Goal: Task Accomplishment & Management: Use online tool/utility

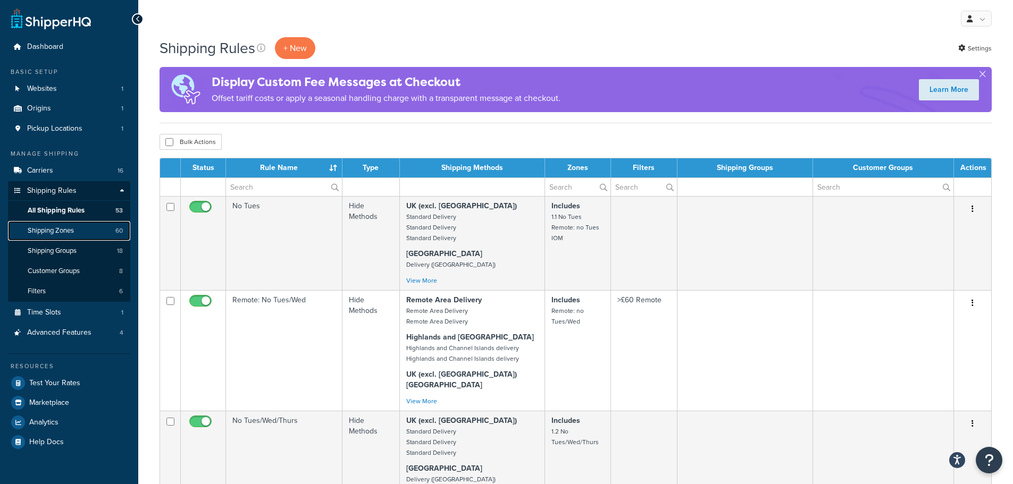
click at [72, 233] on span "Shipping Zones" at bounding box center [51, 231] width 46 height 9
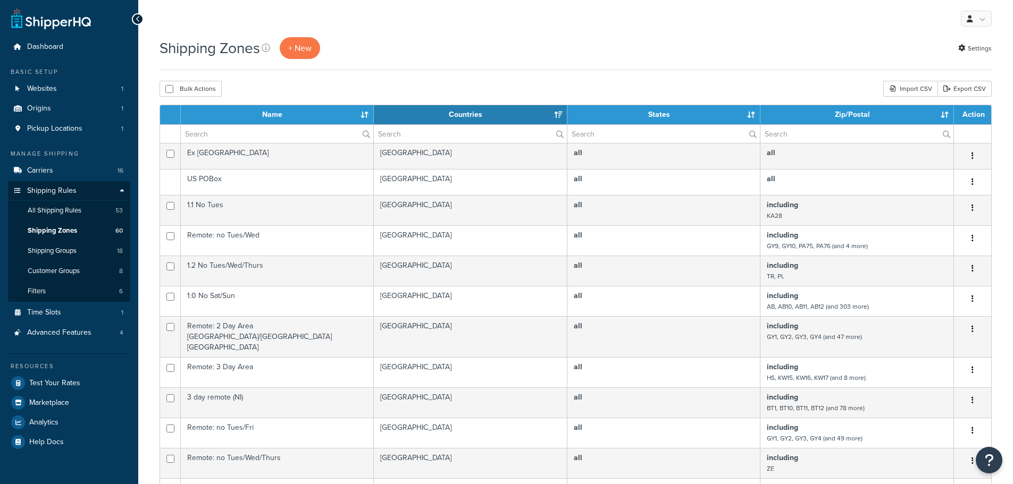
select select "15"
click at [244, 131] on input "text" at bounding box center [277, 134] width 192 height 18
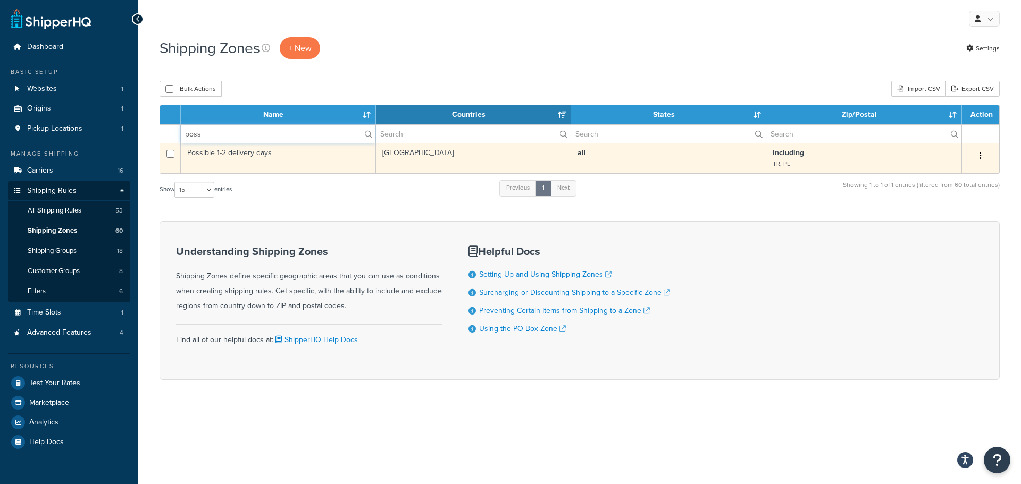
type input "poss"
click at [297, 163] on td "Possible 1-2 delivery days" at bounding box center [278, 158] width 195 height 30
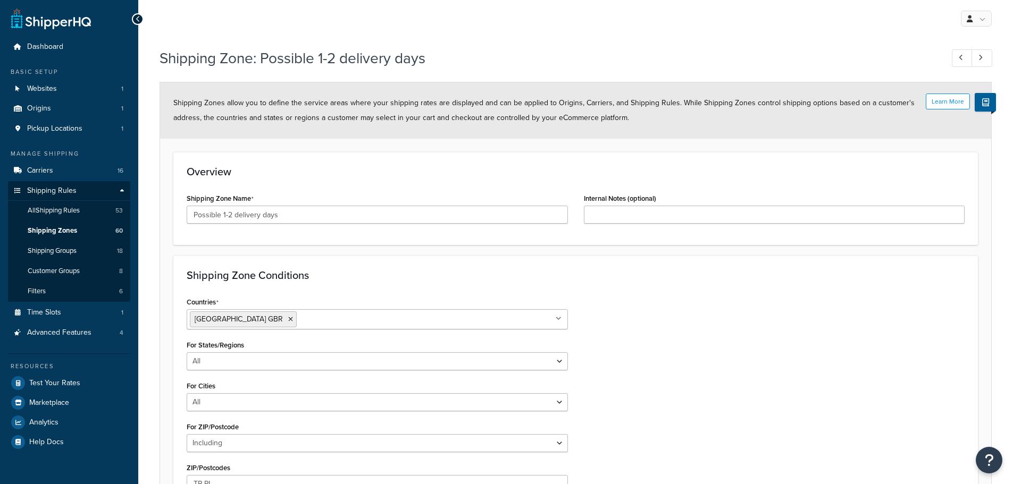
select select "including"
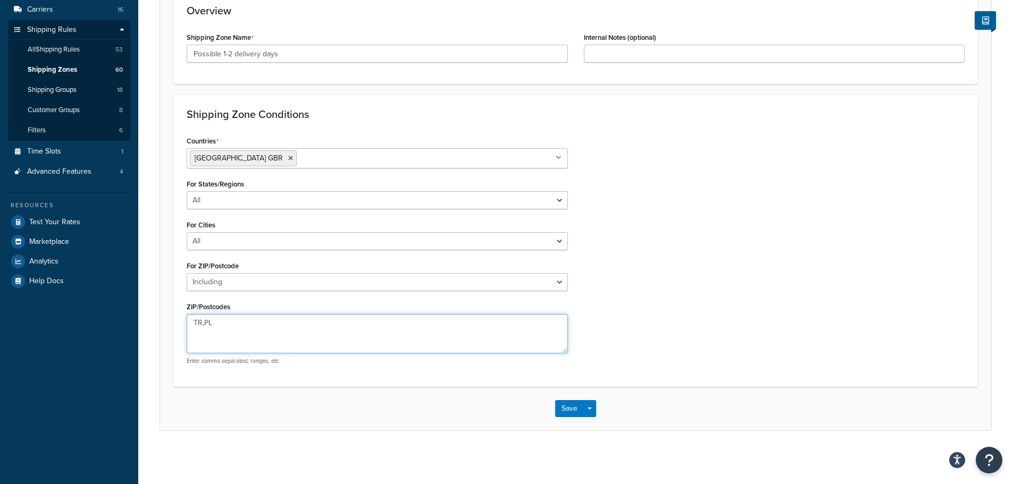
click at [202, 323] on textarea "TR,PL" at bounding box center [377, 333] width 381 height 39
type textarea "TR1,TR2,TR3,TR4,TR5,TR6,TR7,TR8,TR9,TR10,TR11,TR12,TR13,TR14,TR15,TR16,TR17,TR1…"
click at [565, 409] on button "Save" at bounding box center [569, 408] width 29 height 17
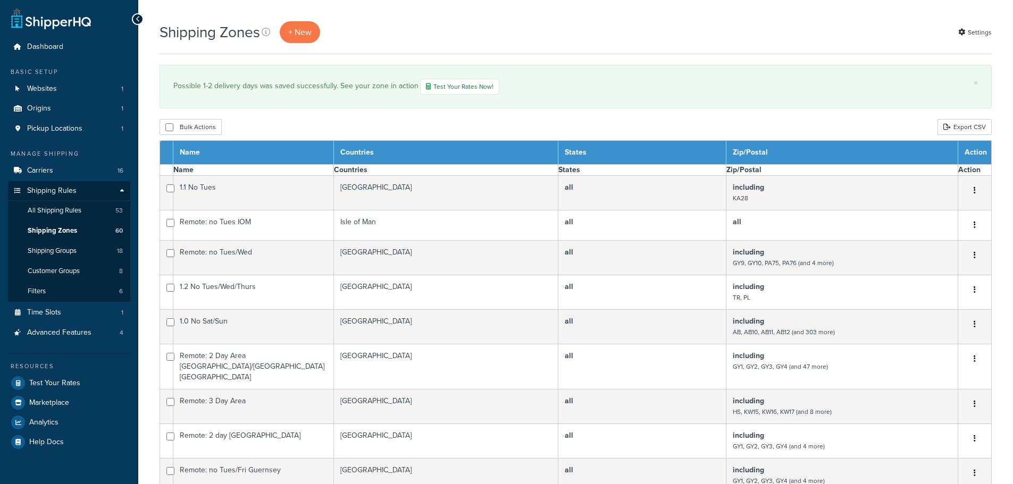
select select "15"
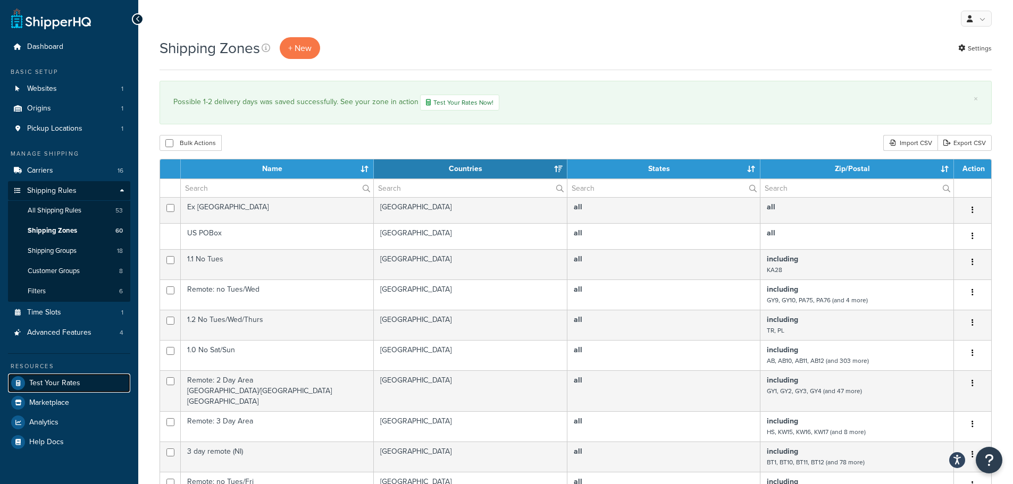
click at [61, 386] on span "Test Your Rates" at bounding box center [54, 383] width 51 height 9
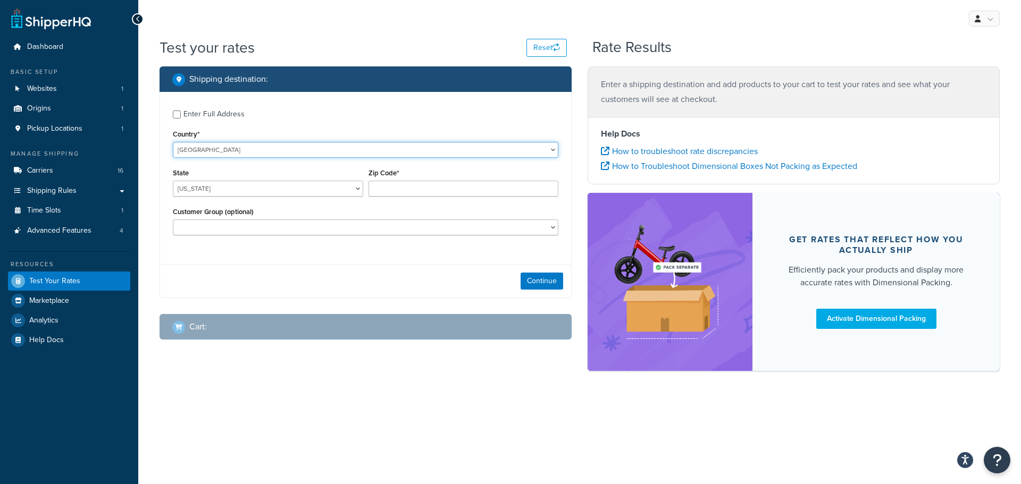
click at [255, 152] on select "[GEOGRAPHIC_DATA] [GEOGRAPHIC_DATA] [GEOGRAPHIC_DATA] [GEOGRAPHIC_DATA] [GEOGRA…" at bounding box center [365, 150] width 385 height 16
select select "GB"
click at [173, 142] on select "[GEOGRAPHIC_DATA] [GEOGRAPHIC_DATA] [GEOGRAPHIC_DATA] [GEOGRAPHIC_DATA] [GEOGRA…" at bounding box center [365, 150] width 385 height 16
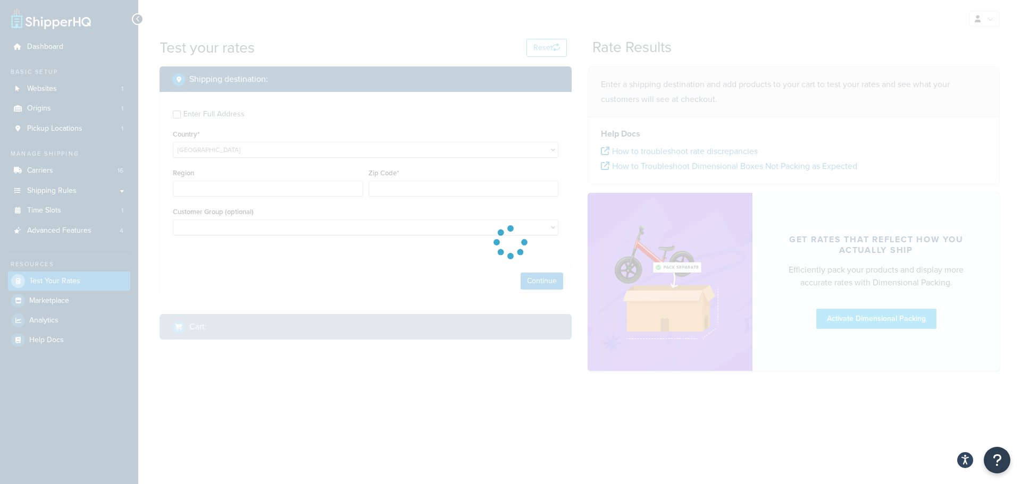
type input "AL"
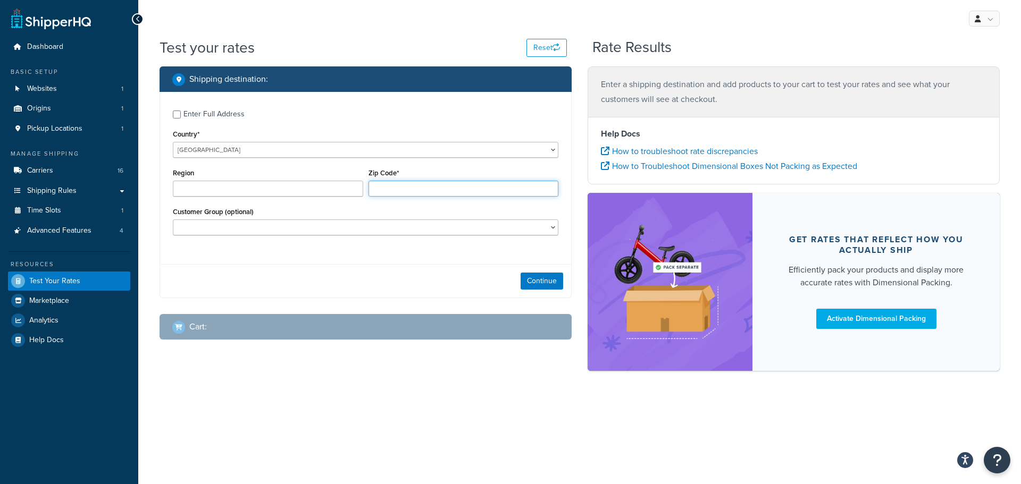
click at [417, 188] on input "Zip Code*" at bounding box center [463, 189] width 190 height 16
paste input "TR24 0QE"
type input "TR24 0QE"
paste input "TR24 0QE"
type input "TR24 0QE"
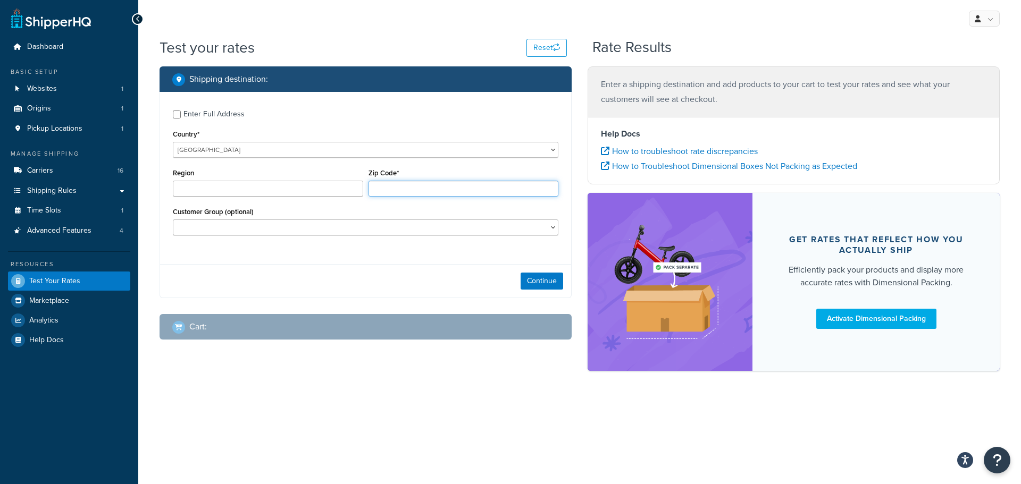
paste input "TR24 0QE"
type input "TR24 0QE"
click at [540, 276] on button "Continue" at bounding box center [542, 281] width 43 height 17
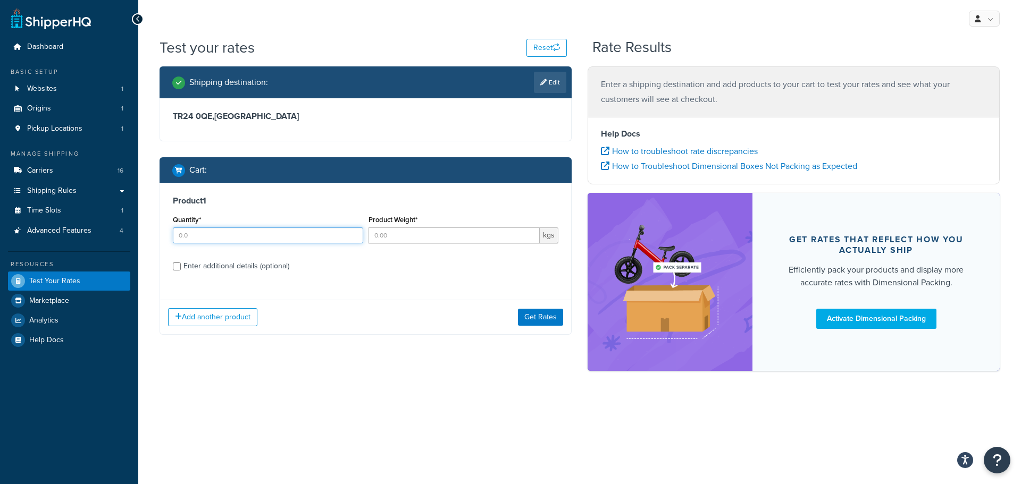
click at [206, 233] on input "Quantity*" at bounding box center [268, 236] width 190 height 16
type input "1"
click at [415, 239] on input "Product Weight*" at bounding box center [454, 236] width 172 height 16
type input "1"
click at [204, 267] on div "Enter additional details (optional)" at bounding box center [236, 266] width 106 height 15
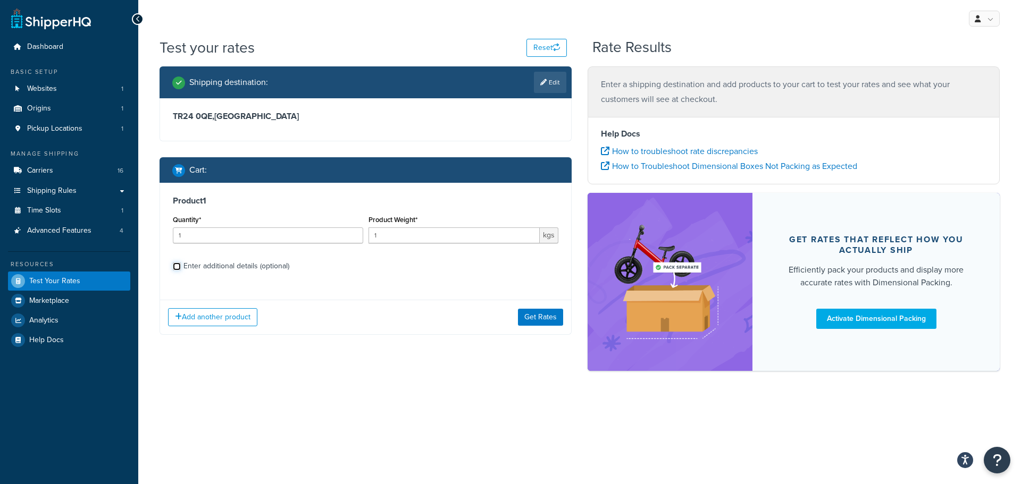
click at [181, 267] on input "Enter additional details (optional)" at bounding box center [177, 267] width 8 height 8
checkbox input "true"
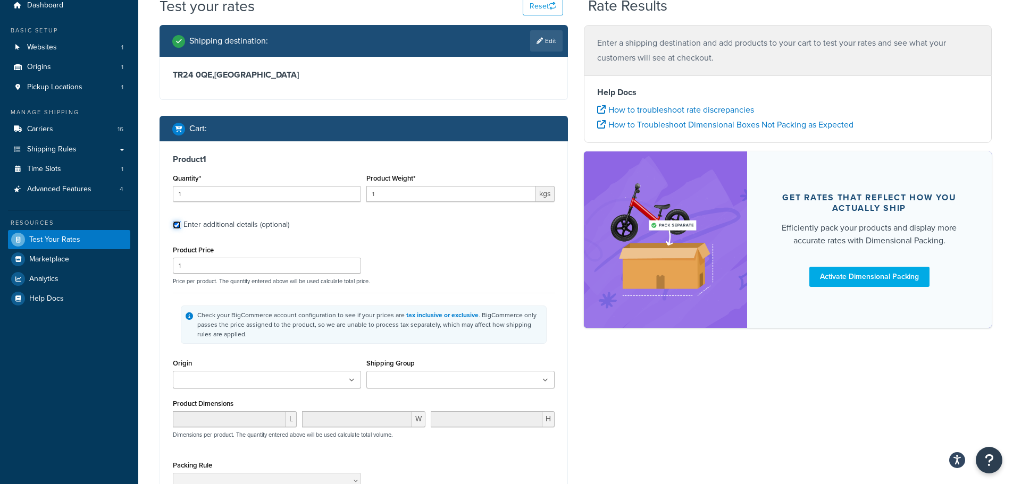
scroll to position [106, 0]
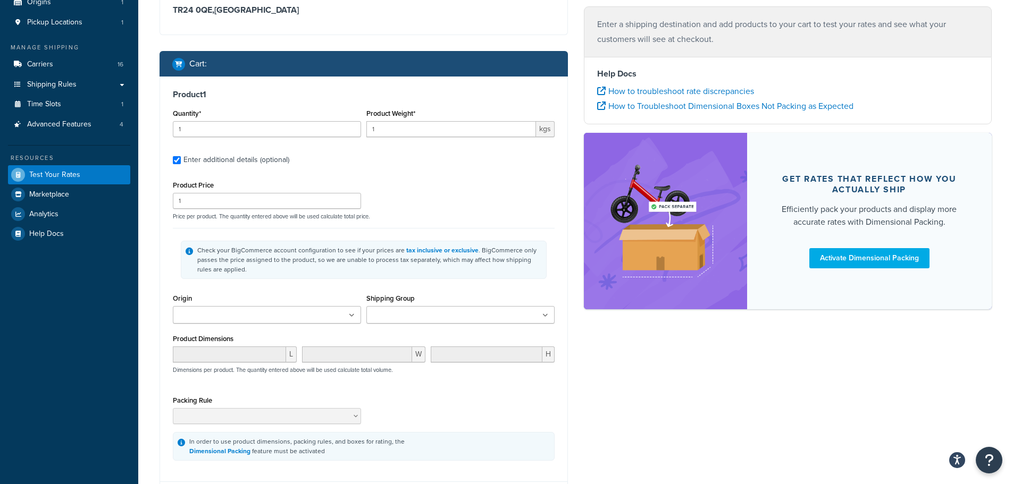
click at [383, 317] on input "Shipping Group" at bounding box center [417, 316] width 94 height 12
type input "thre"
click at [577, 365] on div "Shipping destination : Edit TR24 0QE , [GEOGRAPHIC_DATA] Cart : Product 1 Quant…" at bounding box center [576, 247] width 848 height 575
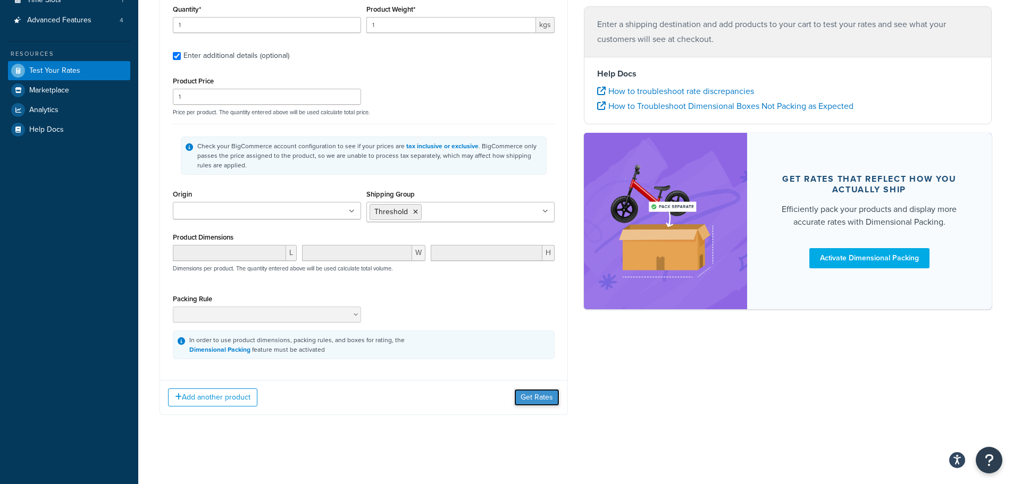
click at [528, 394] on button "Get Rates" at bounding box center [536, 397] width 45 height 17
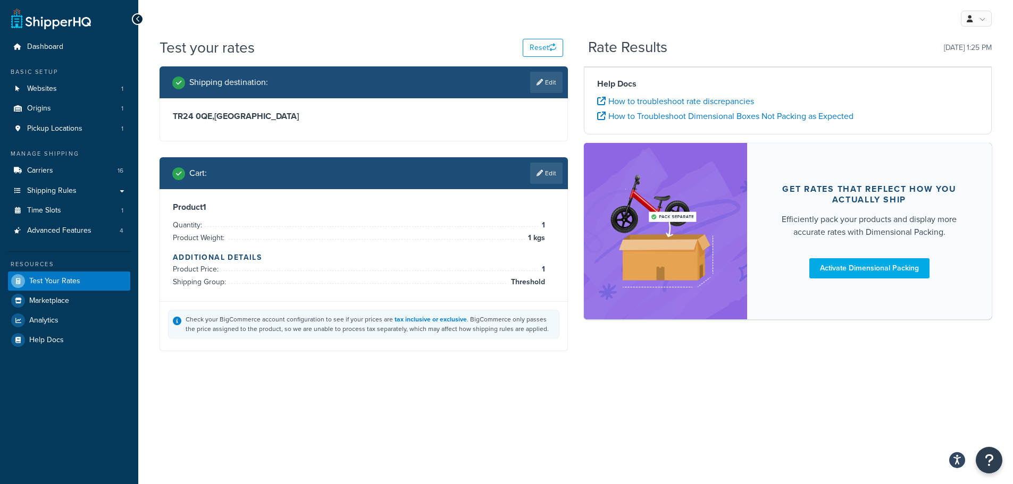
scroll to position [0, 0]
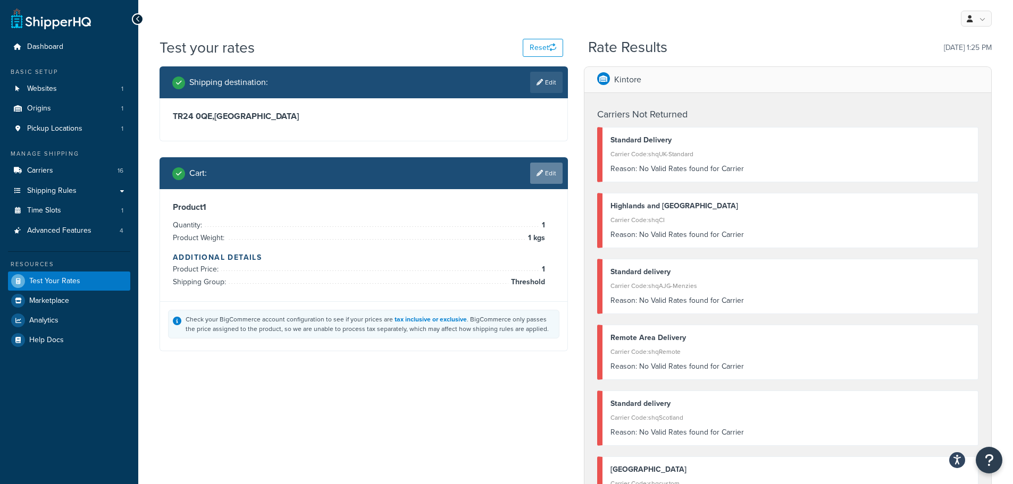
click at [536, 169] on link "Edit" at bounding box center [546, 173] width 32 height 21
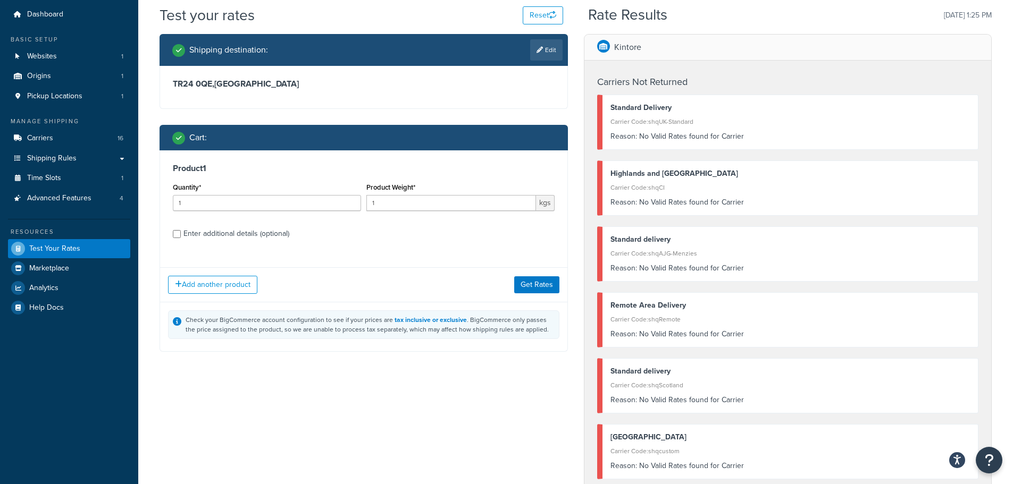
scroll to position [106, 0]
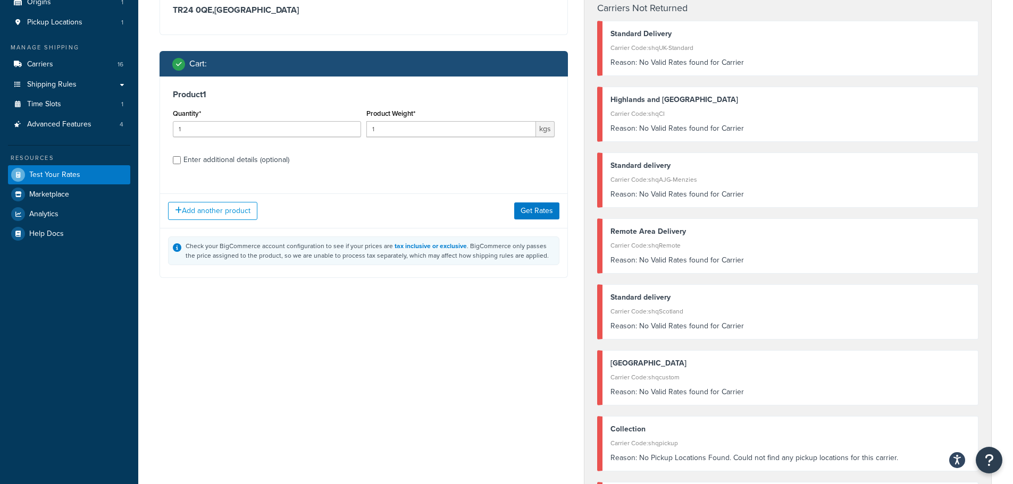
click at [223, 158] on div "Enter additional details (optional)" at bounding box center [236, 160] width 106 height 15
click at [181, 158] on input "Enter additional details (optional)" at bounding box center [177, 160] width 8 height 8
checkbox input "true"
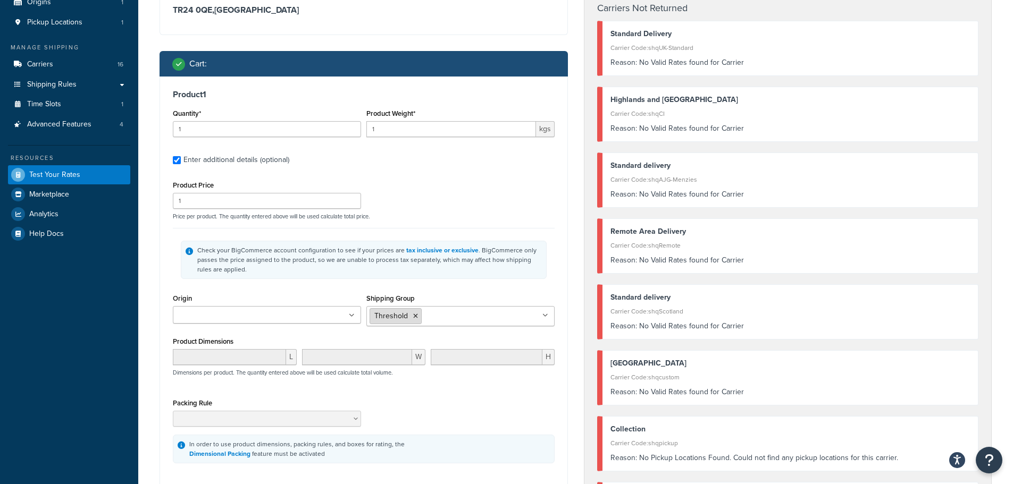
click at [414, 317] on icon at bounding box center [415, 316] width 5 height 6
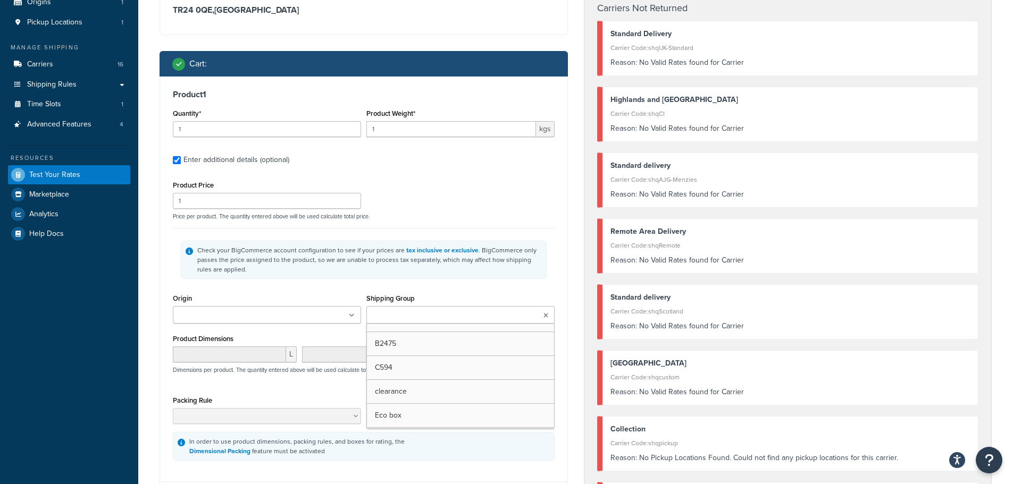
click at [396, 316] on input "Shipping Group" at bounding box center [417, 316] width 94 height 12
type input "summ"
click at [560, 292] on div "Product 1 Quantity* 1 Product Weight* 1 kgs Enter additional details (optional)…" at bounding box center [363, 277] width 407 height 400
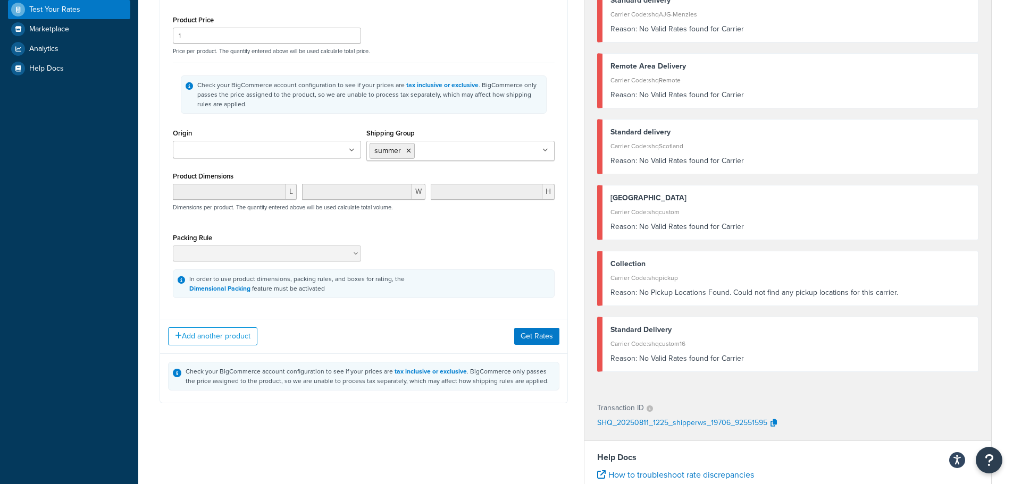
scroll to position [372, 0]
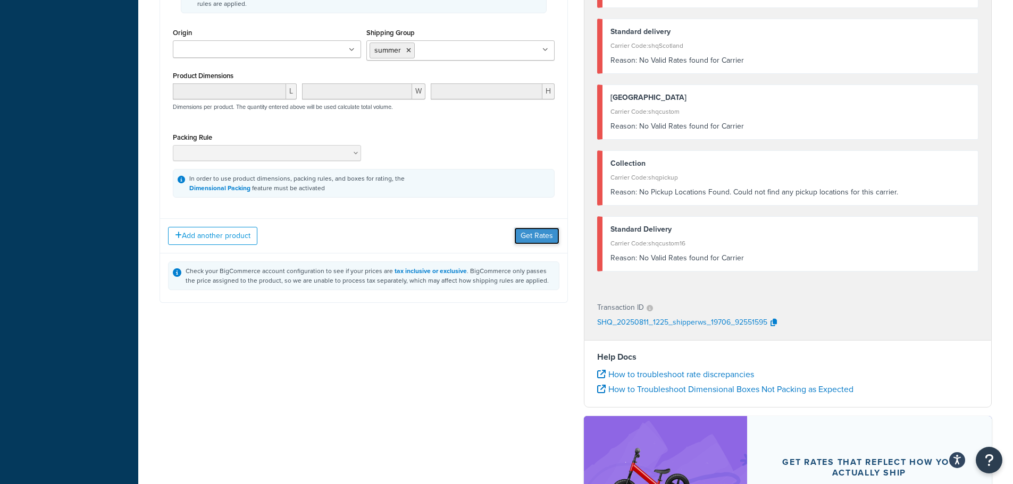
click at [551, 237] on button "Get Rates" at bounding box center [536, 236] width 45 height 17
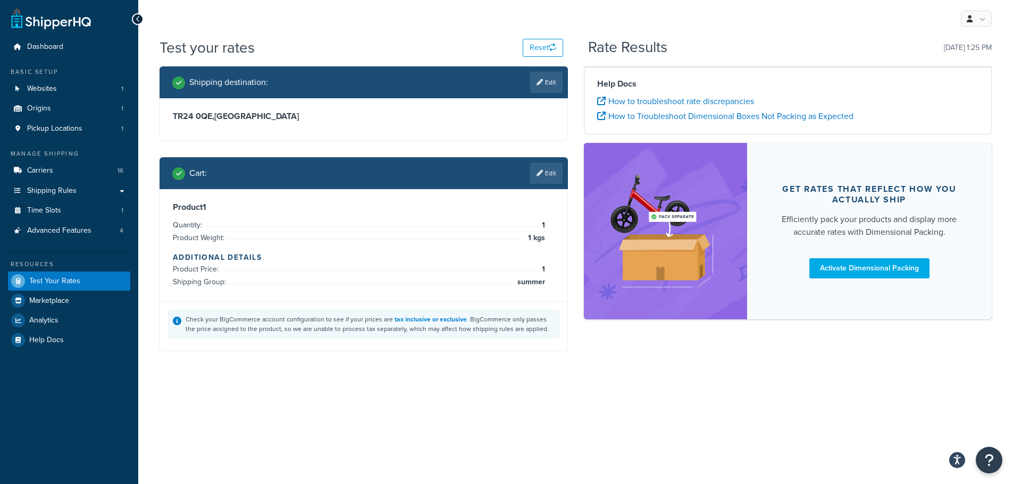
scroll to position [0, 0]
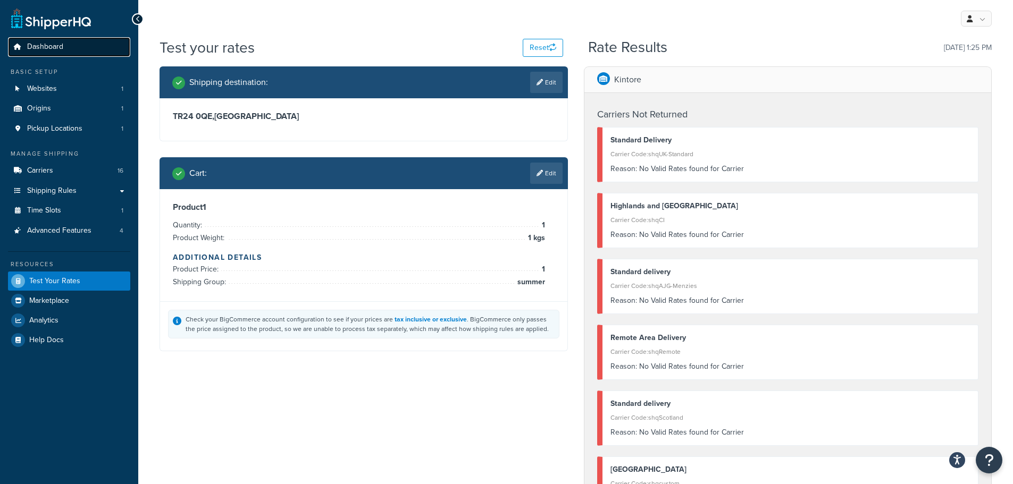
click at [31, 43] on span "Dashboard" at bounding box center [45, 47] width 36 height 9
